Goal: Task Accomplishment & Management: Use online tool/utility

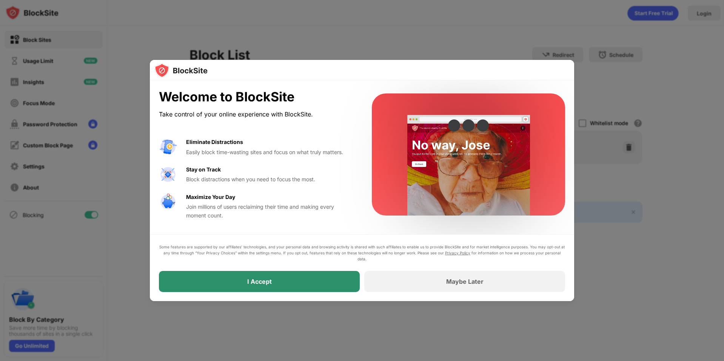
click at [308, 288] on div "I Accept" at bounding box center [259, 281] width 201 height 21
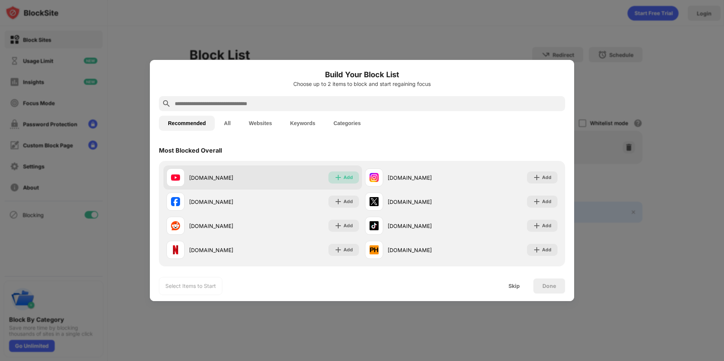
click at [353, 178] on div "Add" at bounding box center [343, 178] width 31 height 12
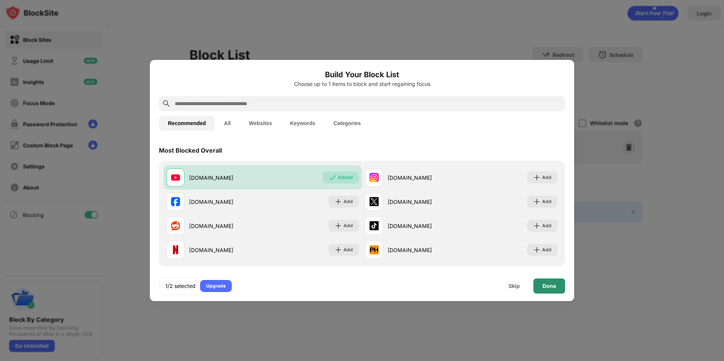
click at [544, 287] on div "Done" at bounding box center [549, 286] width 14 height 6
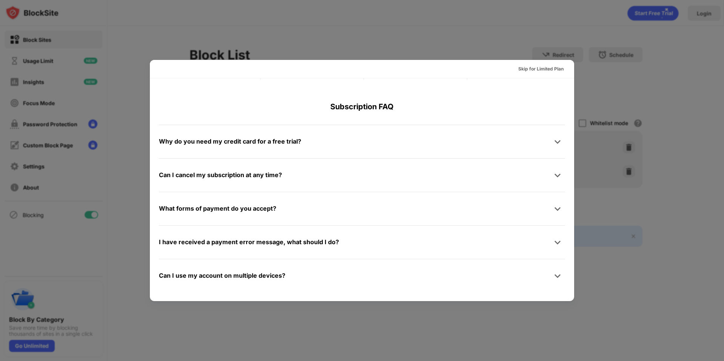
scroll to position [368, 0]
drag, startPoint x: 723, startPoint y: 110, endPoint x: 718, endPoint y: 113, distance: 5.8
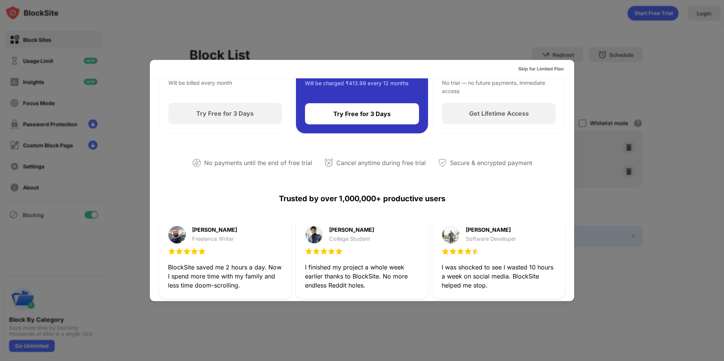
scroll to position [29, 0]
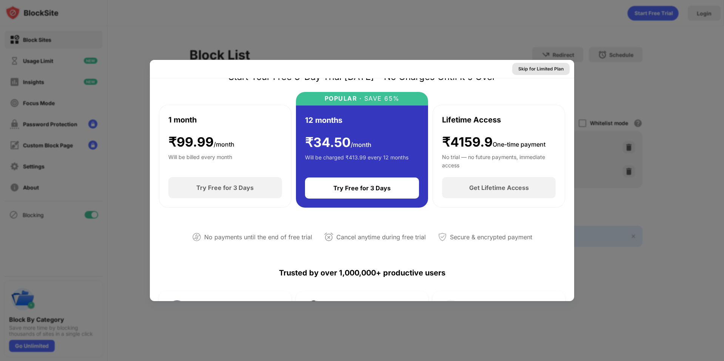
click at [530, 66] on div "Skip for Limited Plan" at bounding box center [540, 69] width 45 height 8
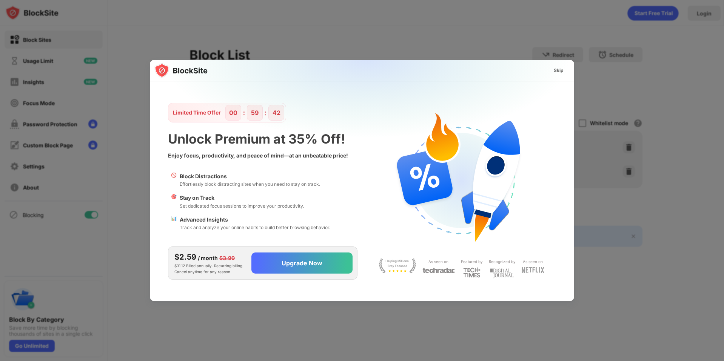
scroll to position [0, 0]
click at [563, 70] on div "Skip" at bounding box center [558, 71] width 10 height 8
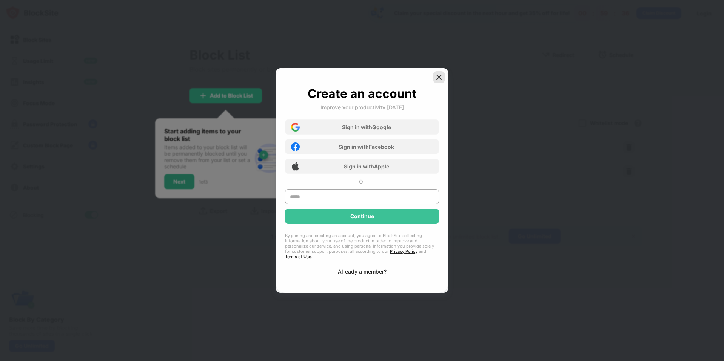
click at [439, 81] on img at bounding box center [439, 78] width 8 height 8
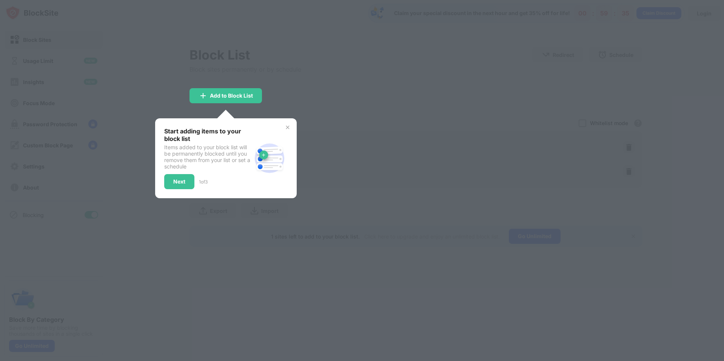
click at [315, 100] on div at bounding box center [362, 180] width 724 height 361
click at [174, 179] on div "Next" at bounding box center [179, 182] width 12 height 6
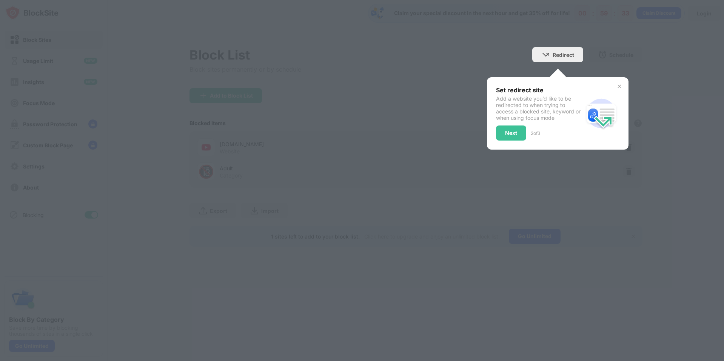
click at [174, 179] on div at bounding box center [362, 180] width 724 height 361
click at [488, 127] on div "Set redirect site Add a website you’d like to be redirected to when trying to a…" at bounding box center [557, 113] width 141 height 72
click at [512, 131] on div "Next" at bounding box center [511, 133] width 12 height 6
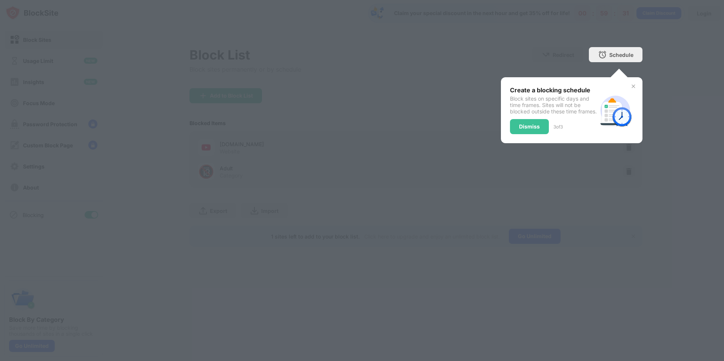
click at [534, 134] on div "Dismiss" at bounding box center [529, 126] width 39 height 15
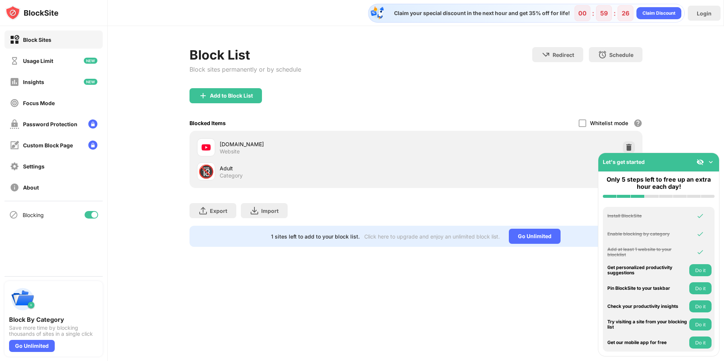
click at [304, 142] on div "[DOMAIN_NAME]" at bounding box center [318, 144] width 196 height 8
click at [711, 162] on img at bounding box center [711, 162] width 8 height 8
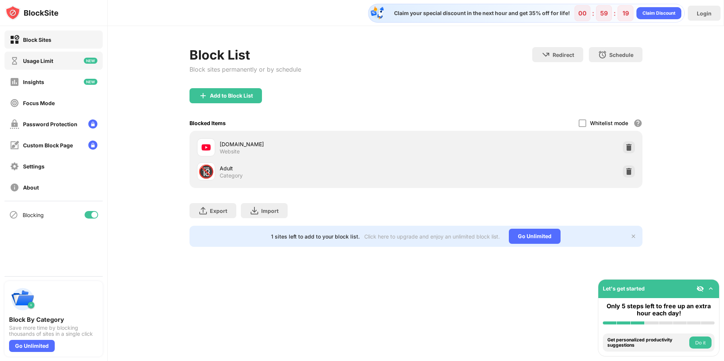
click at [89, 57] on div "Usage Limit" at bounding box center [54, 61] width 98 height 18
